Goal: Check status: Check status

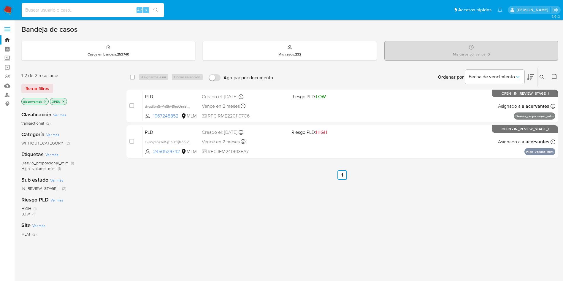
click at [110, 6] on input at bounding box center [93, 10] width 142 height 8
paste input "272909683"
type input "272909683"
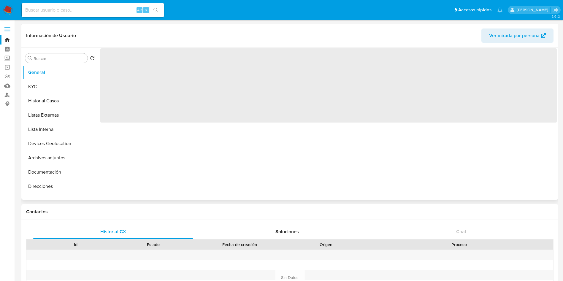
select select "10"
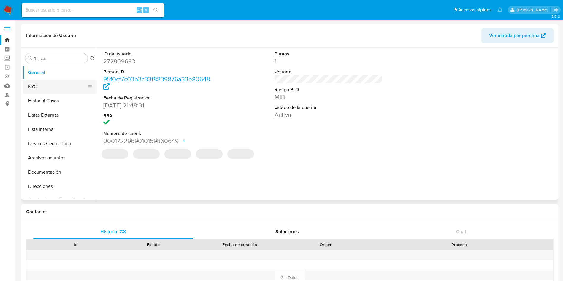
click at [72, 81] on button "KYC" at bounding box center [57, 86] width 69 height 14
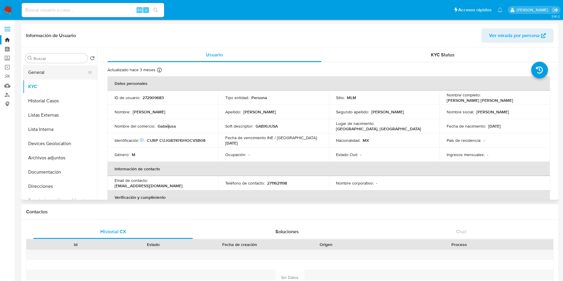
click at [47, 71] on button "General" at bounding box center [57, 72] width 69 height 14
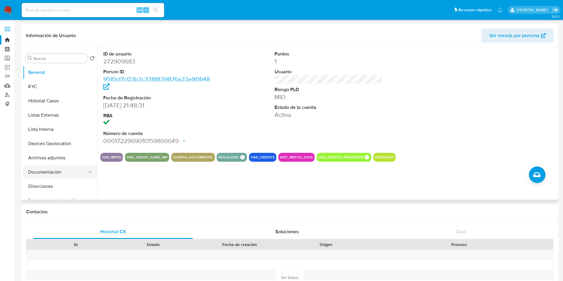
click at [47, 175] on button "Documentación" at bounding box center [57, 172] width 69 height 14
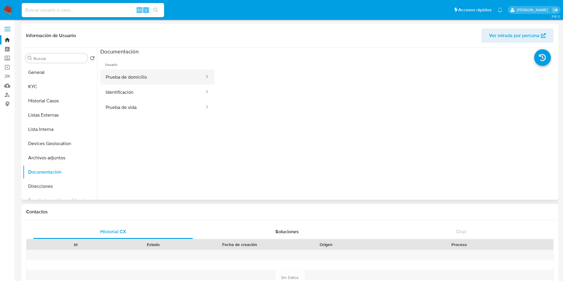
click at [124, 81] on button "Prueba de domicilio" at bounding box center [152, 76] width 105 height 15
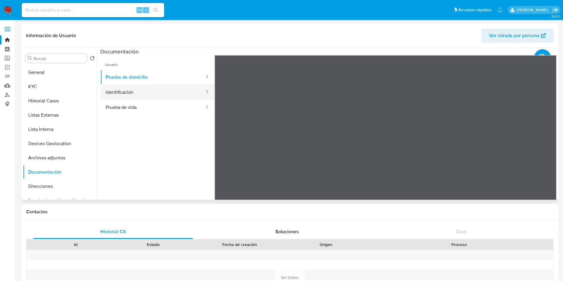
click at [145, 88] on button "Identificación" at bounding box center [152, 92] width 105 height 15
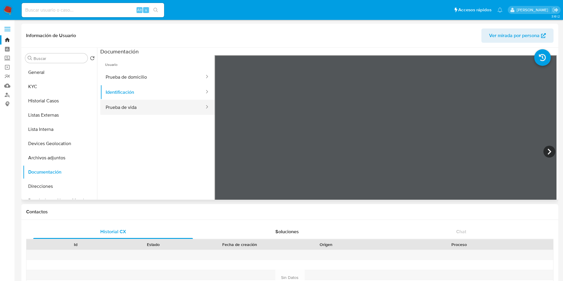
click at [164, 107] on button "Prueba de vida" at bounding box center [152, 107] width 105 height 15
click at [160, 90] on button "Identificación" at bounding box center [152, 92] width 105 height 15
